Goal: Information Seeking & Learning: Learn about a topic

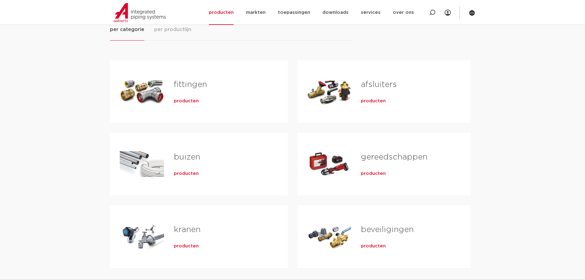
scroll to position [56, 0]
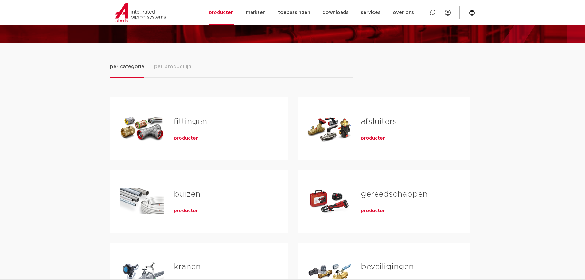
drag, startPoint x: 95, startPoint y: 100, endPoint x: 445, endPoint y: 245, distance: 379.0
click at [445, 245] on div "per categorie per productlijn fittingen producten buizen producten" at bounding box center [292, 198] width 585 height 311
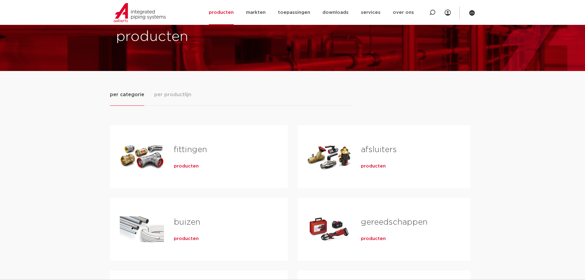
scroll to position [0, 0]
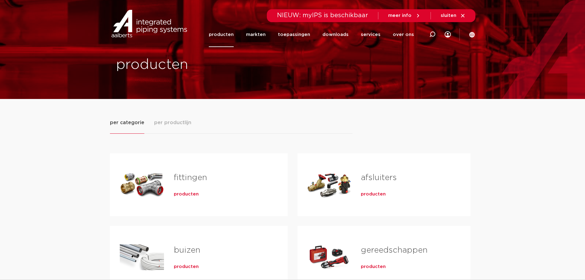
click at [225, 36] on link "producten" at bounding box center [221, 34] width 25 height 25
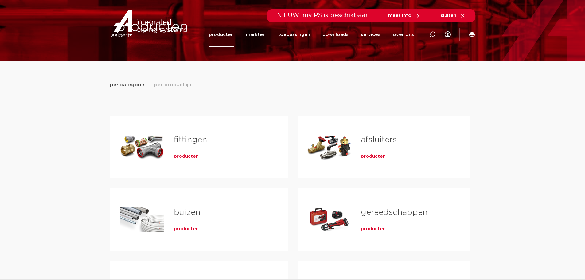
scroll to position [92, 0]
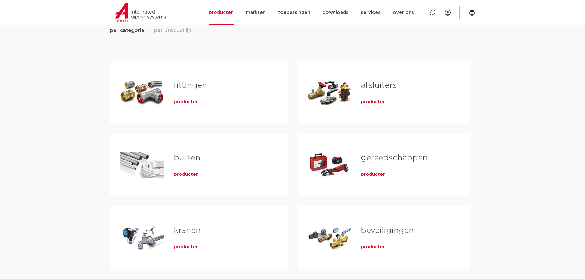
click at [188, 177] on span "producten" at bounding box center [186, 174] width 25 height 6
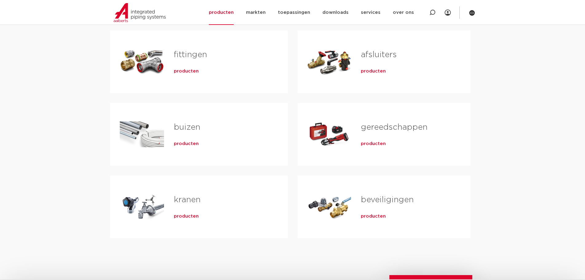
click at [188, 142] on span "producten" at bounding box center [186, 144] width 25 height 6
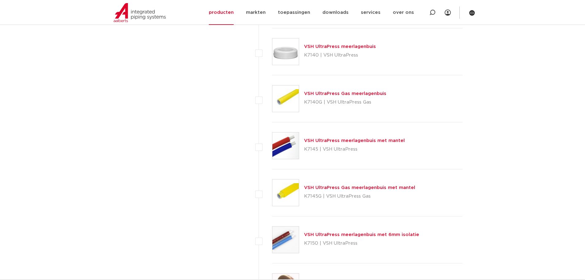
scroll to position [492, 0]
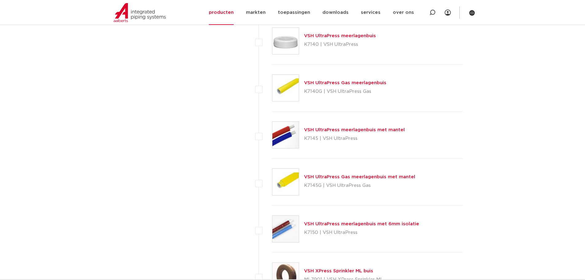
click at [289, 139] on img at bounding box center [286, 135] width 26 height 26
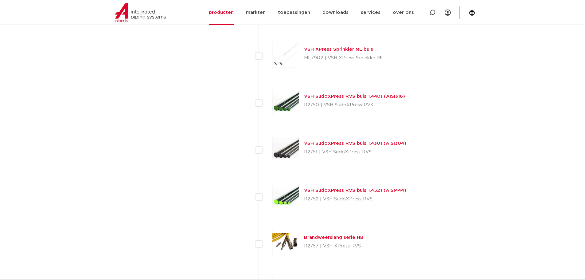
scroll to position [799, 0]
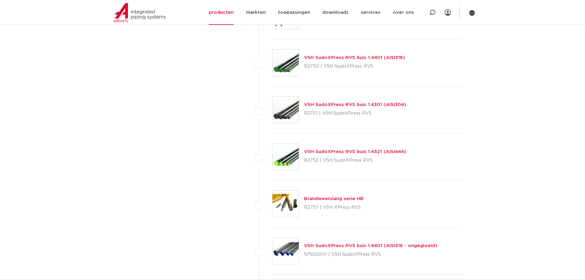
click at [287, 158] on img at bounding box center [286, 156] width 26 height 26
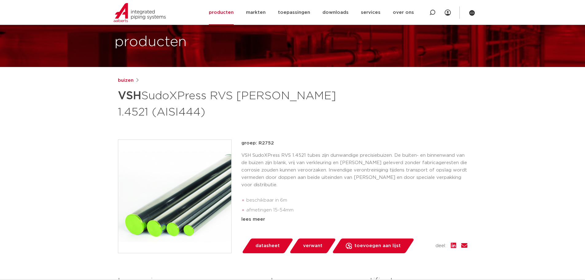
scroll to position [61, 0]
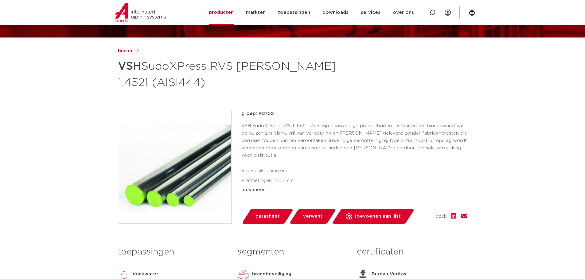
click at [168, 166] on img at bounding box center [174, 166] width 113 height 113
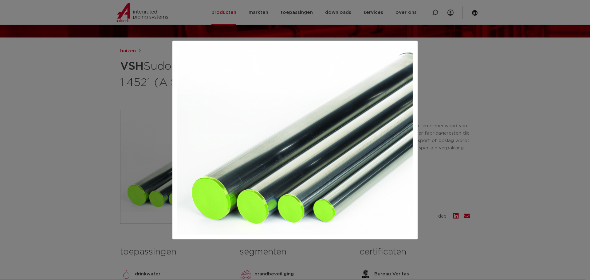
click at [451, 139] on div at bounding box center [295, 140] width 590 height 280
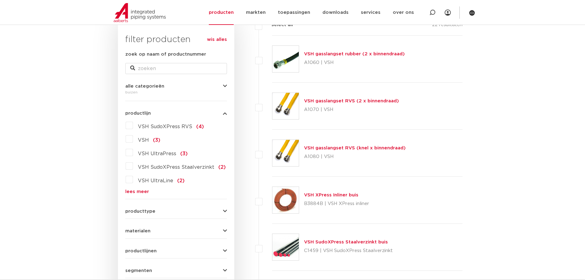
scroll to position [31, 0]
